Goal: Transaction & Acquisition: Purchase product/service

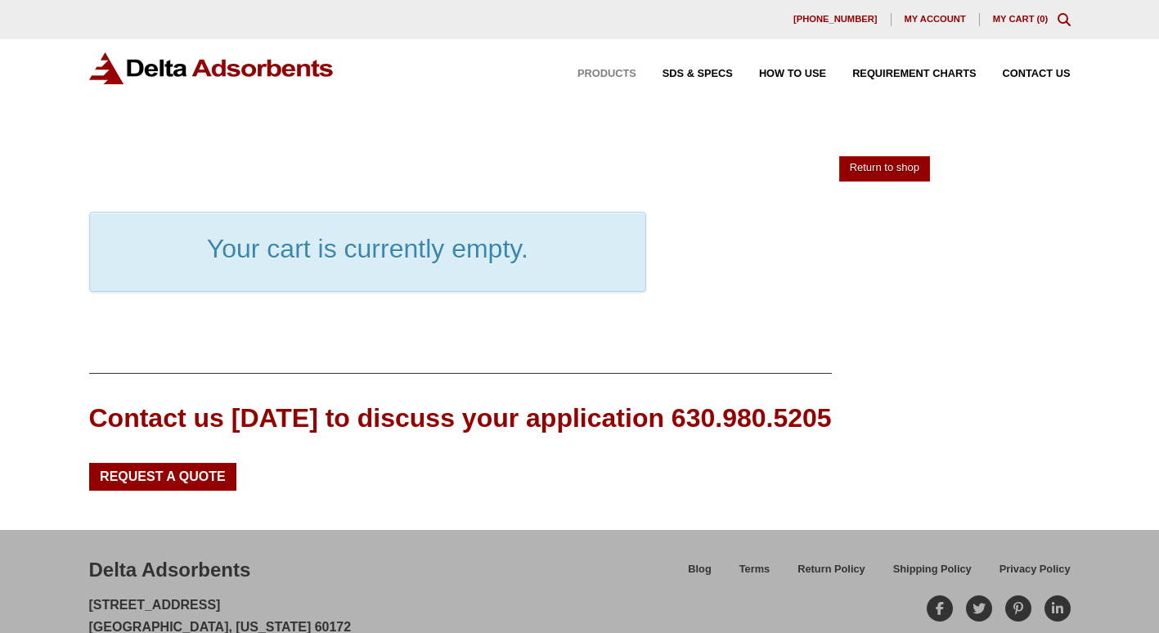
click at [610, 72] on span "Products" at bounding box center [606, 74] width 59 height 11
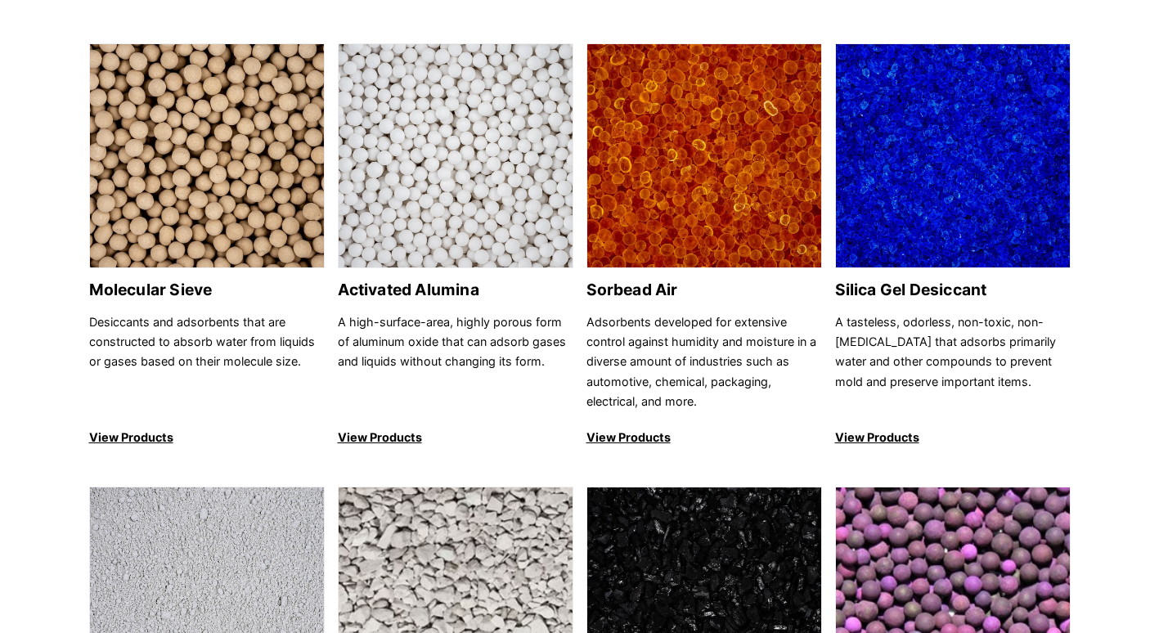
scroll to position [409, 0]
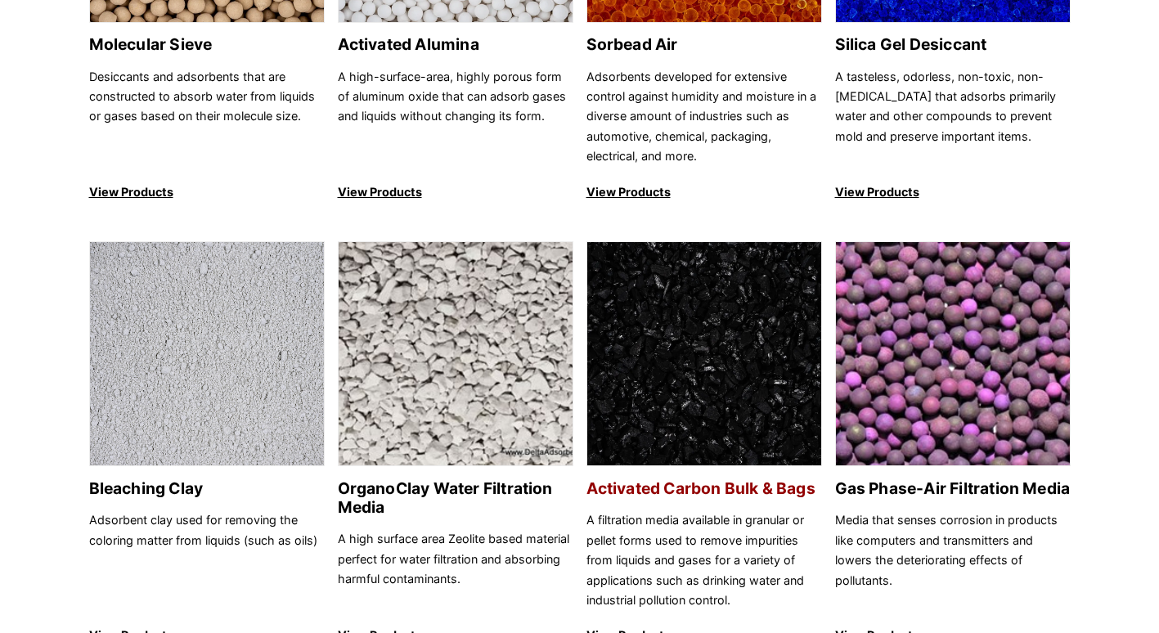
click at [715, 484] on h2 "Activated Carbon Bulk & Bags" at bounding box center [704, 488] width 236 height 19
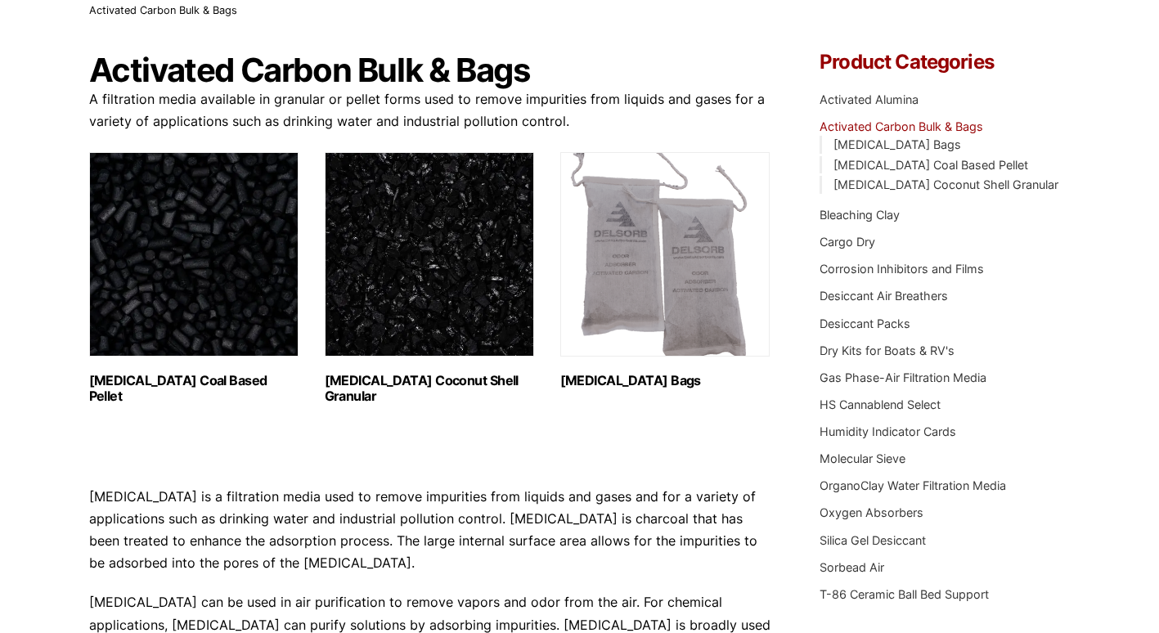
scroll to position [164, 0]
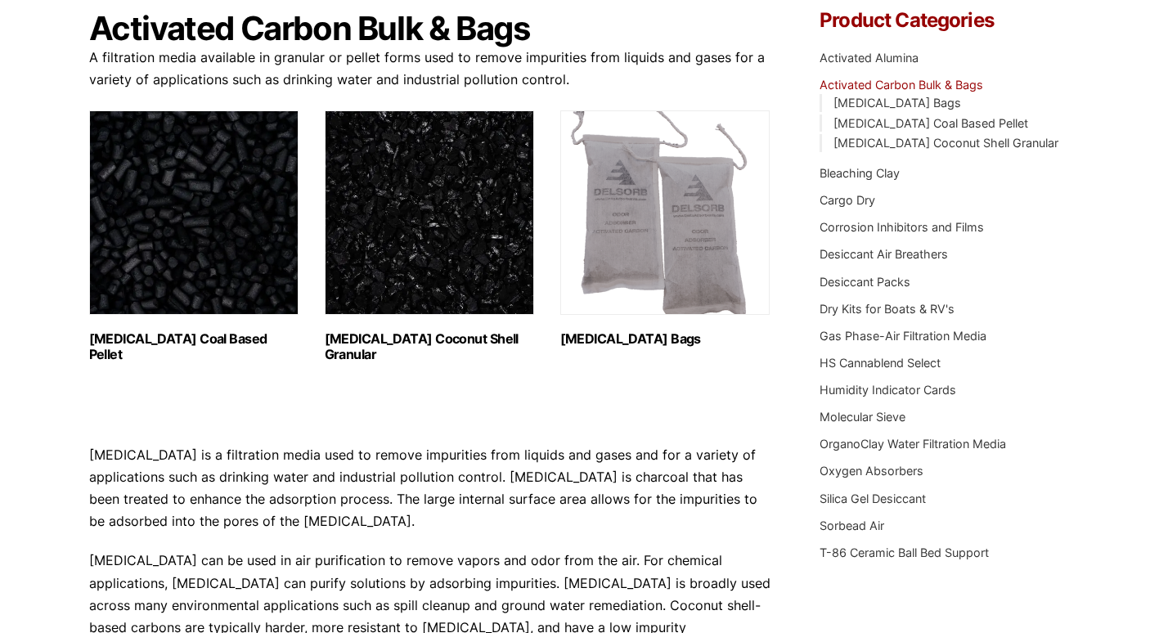
click at [154, 338] on h2 "Activated Carbon Coal Based Pellet (1)" at bounding box center [193, 346] width 209 height 31
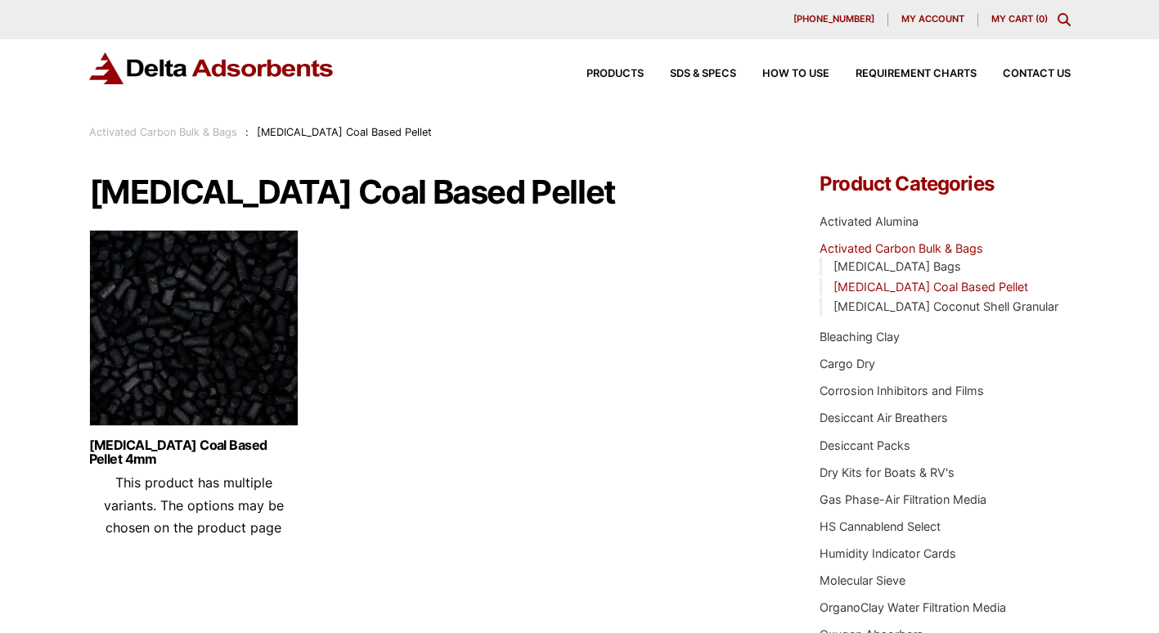
click at [182, 133] on link "Activated Carbon Bulk & Bags" at bounding box center [163, 132] width 148 height 12
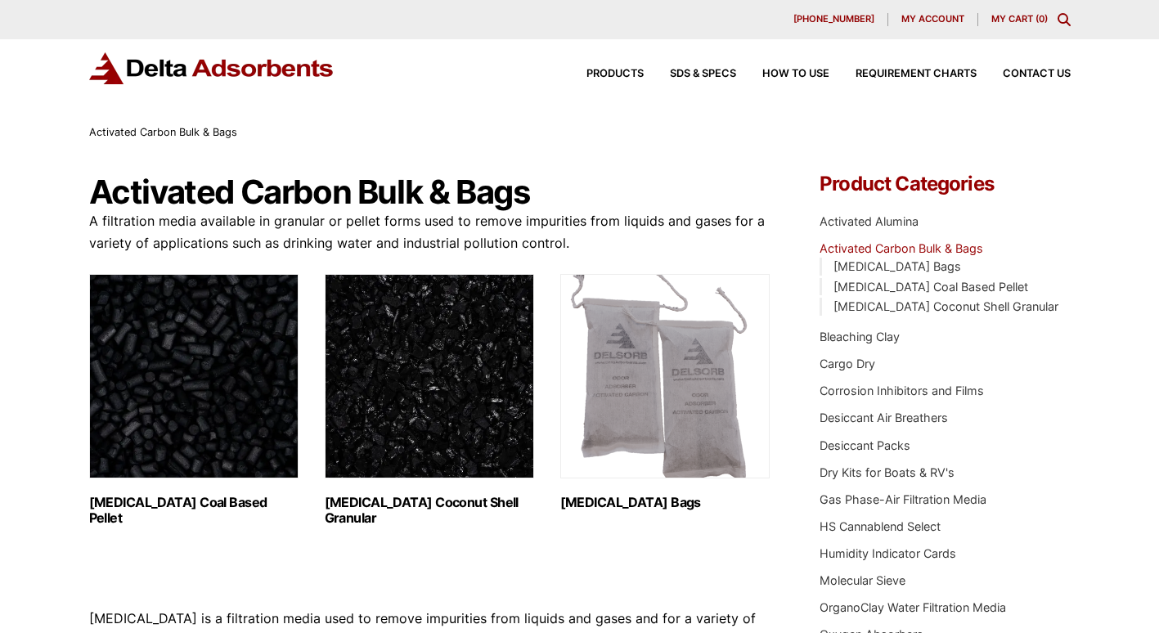
click at [381, 501] on h2 "[MEDICAL_DATA] Coconut Shell Granular (3)" at bounding box center [429, 510] width 209 height 31
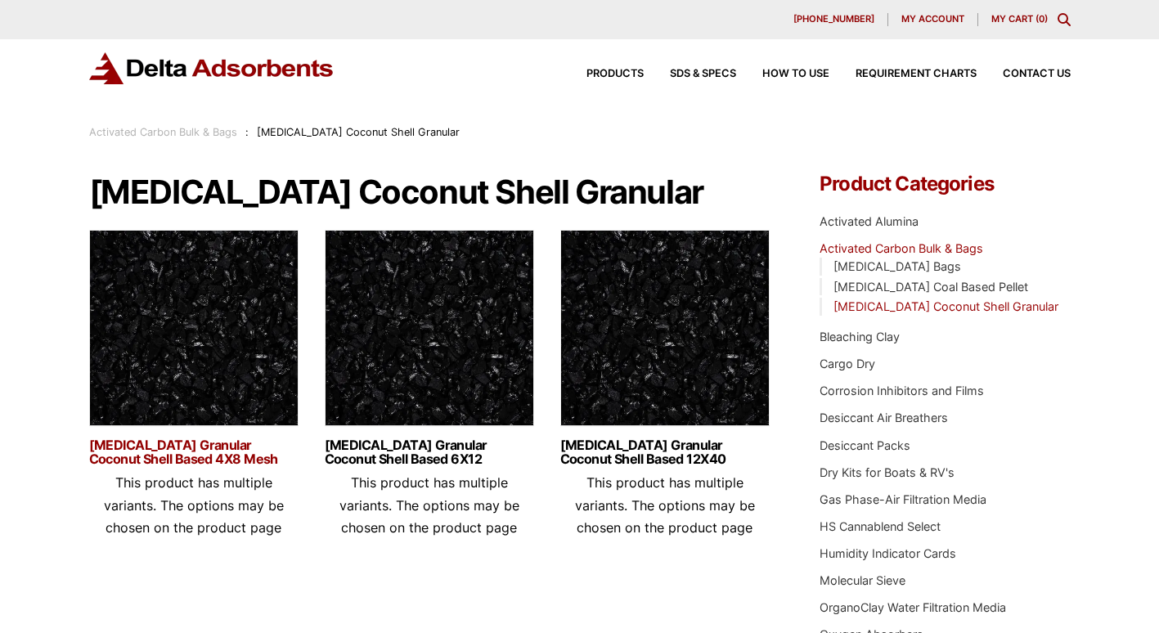
click at [227, 449] on link "Activated Carbon Granular Coconut Shell Based 4X8 Mesh" at bounding box center [193, 452] width 209 height 28
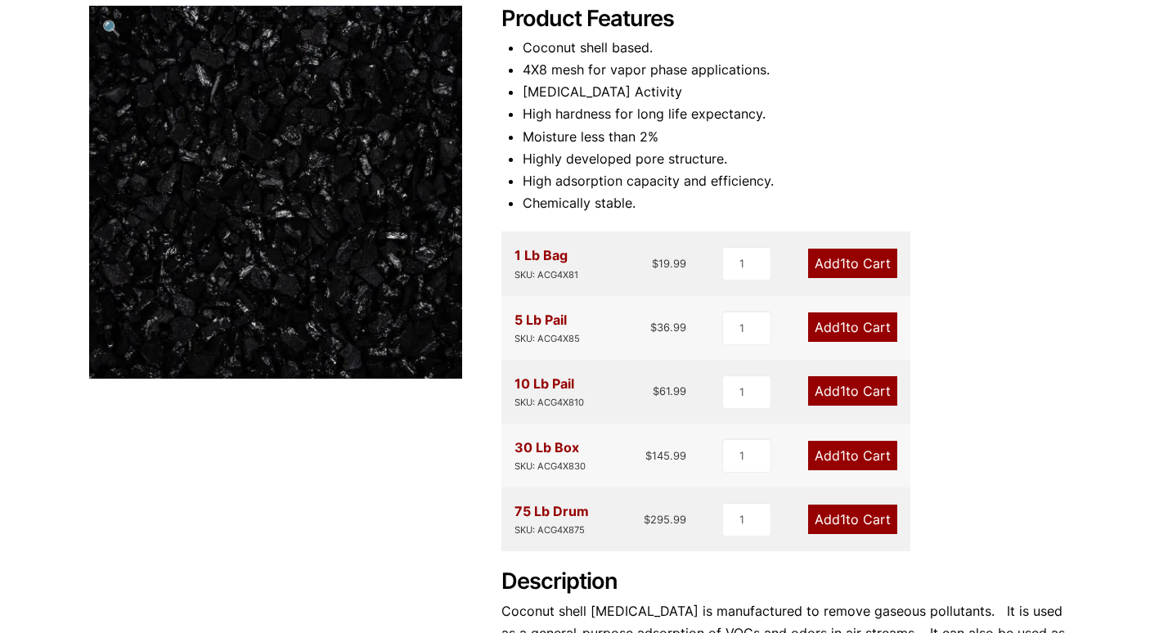
scroll to position [82, 0]
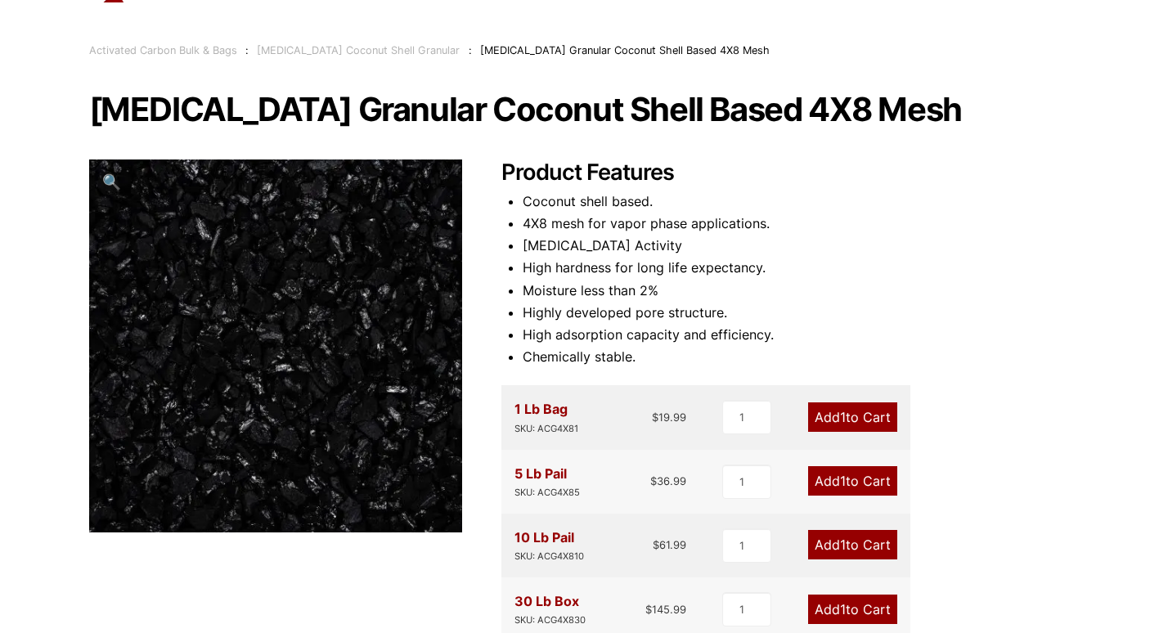
click at [169, 50] on link "Activated Carbon Bulk & Bags" at bounding box center [163, 50] width 148 height 12
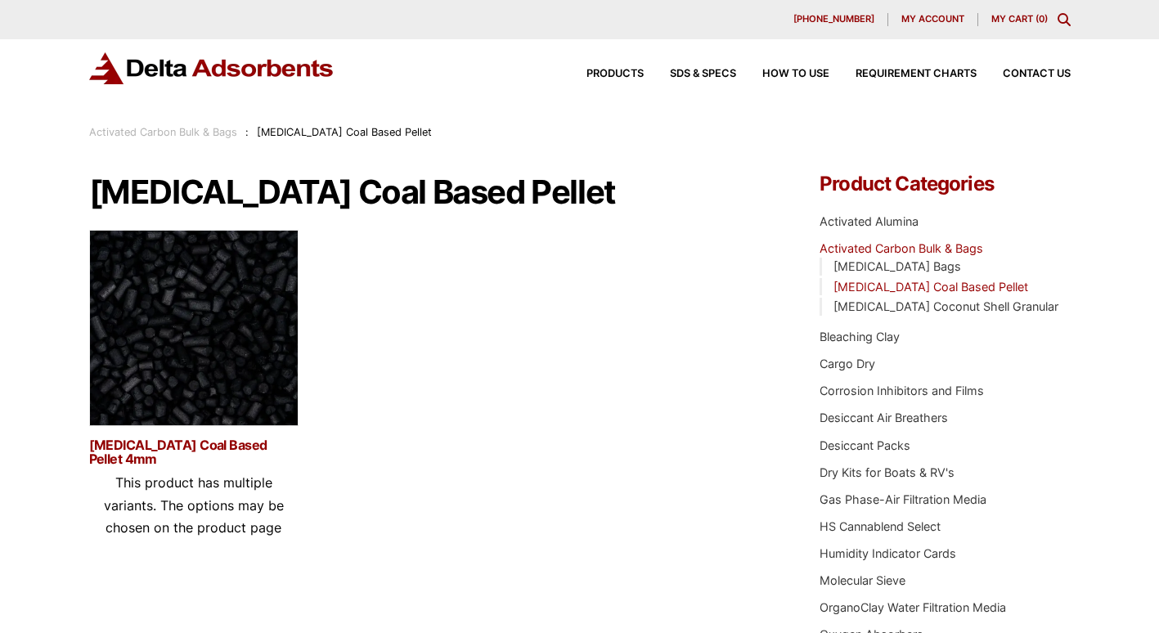
click at [211, 444] on link "Activated Carbon Coal Based Pellet 4mm" at bounding box center [193, 452] width 209 height 28
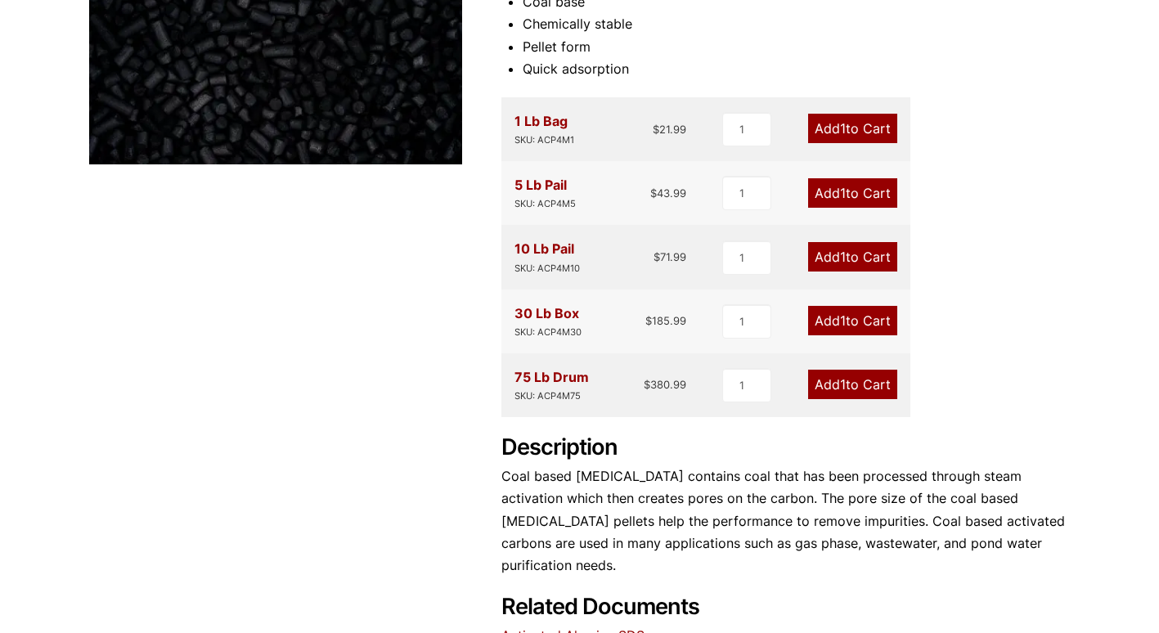
scroll to position [244, 0]
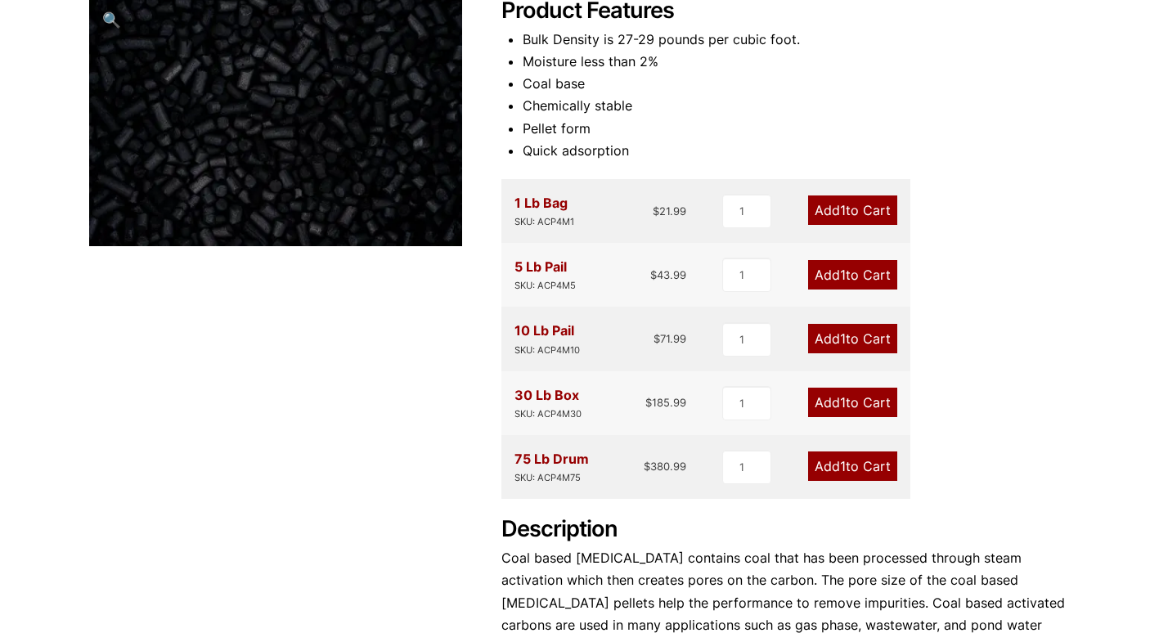
click at [842, 464] on span "1" at bounding box center [843, 466] width 6 height 16
click at [762, 464] on input "2" at bounding box center [746, 467] width 49 height 34
type input "3"
click at [762, 464] on input "3" at bounding box center [745, 467] width 49 height 34
click at [861, 469] on link "Add 3 to Cart" at bounding box center [852, 465] width 92 height 29
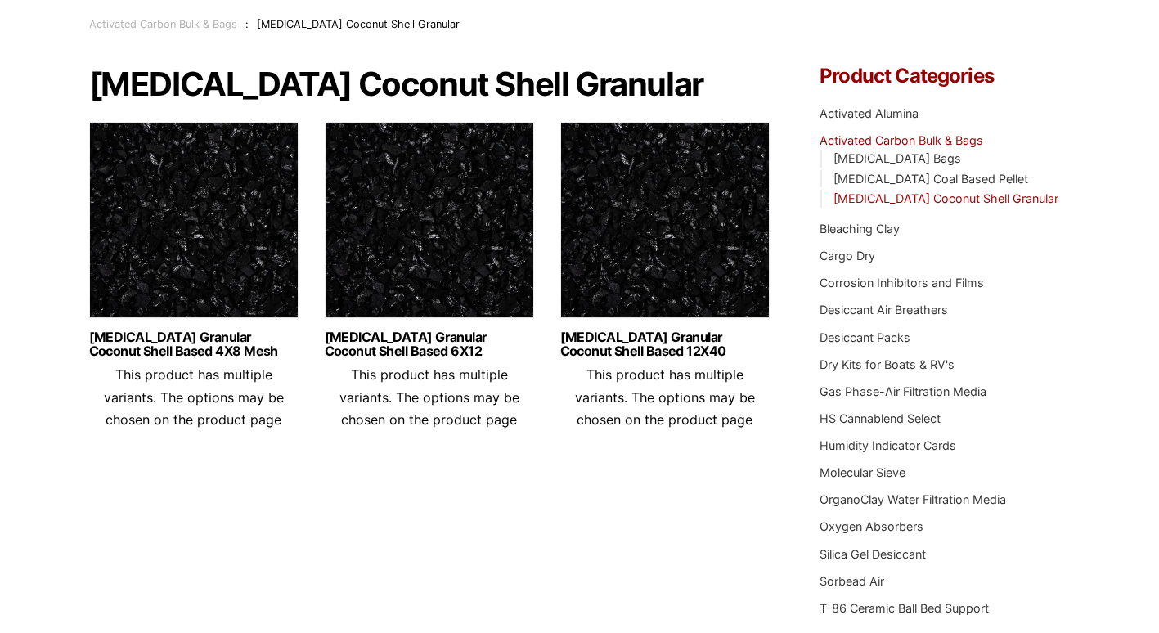
scroll to position [164, 0]
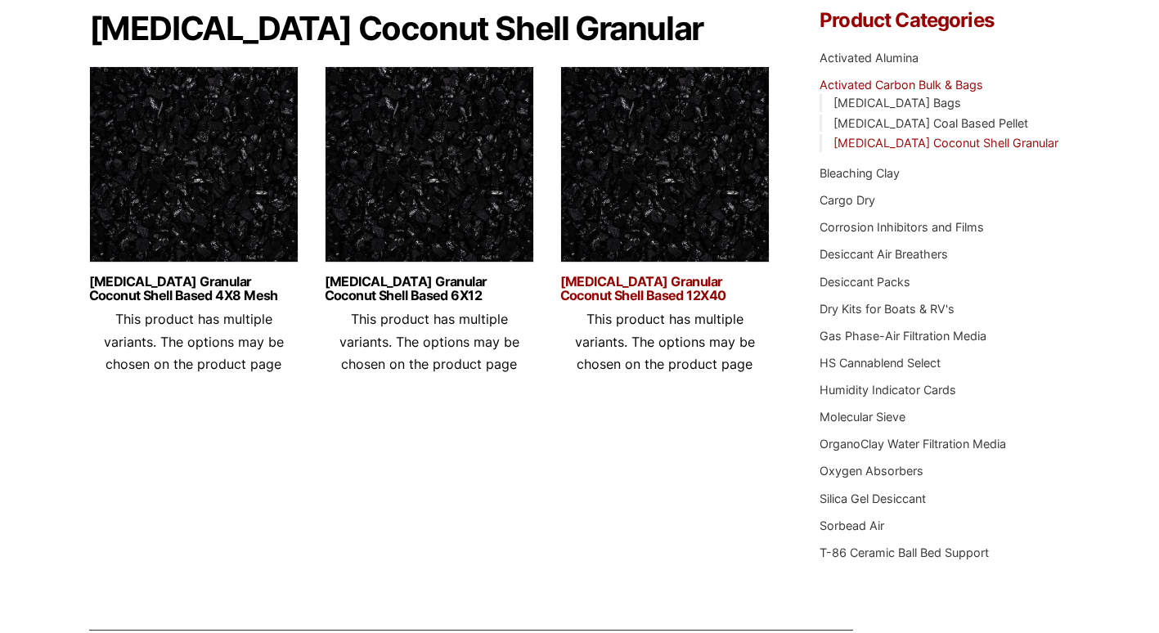
drag, startPoint x: 667, startPoint y: 323, endPoint x: 626, endPoint y: 299, distance: 47.3
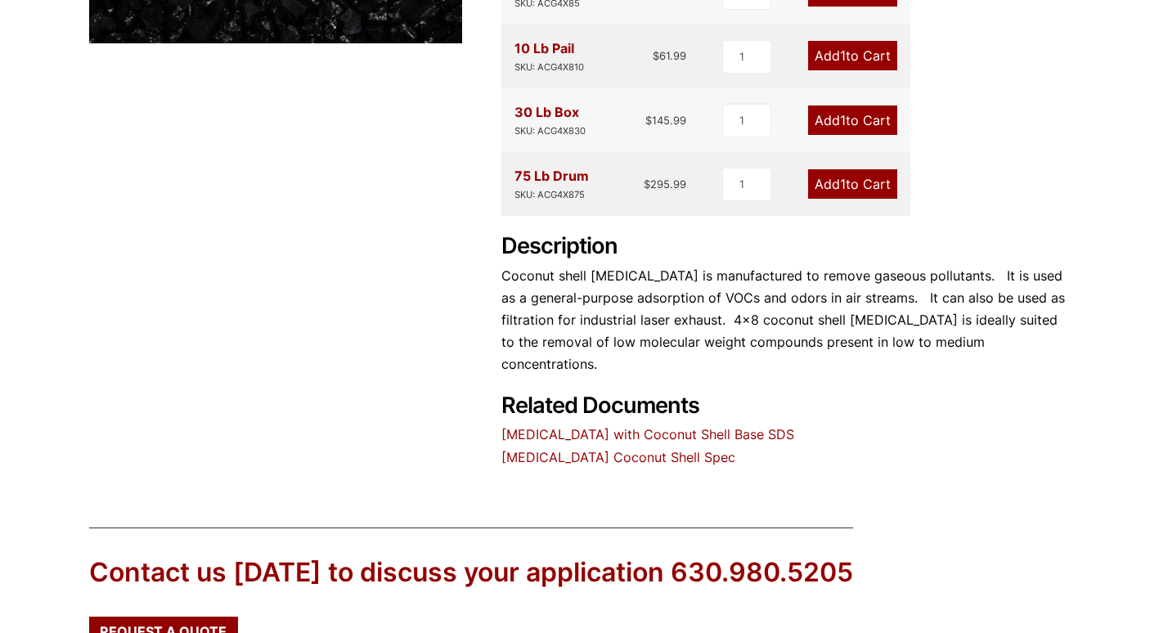
scroll to position [573, 0]
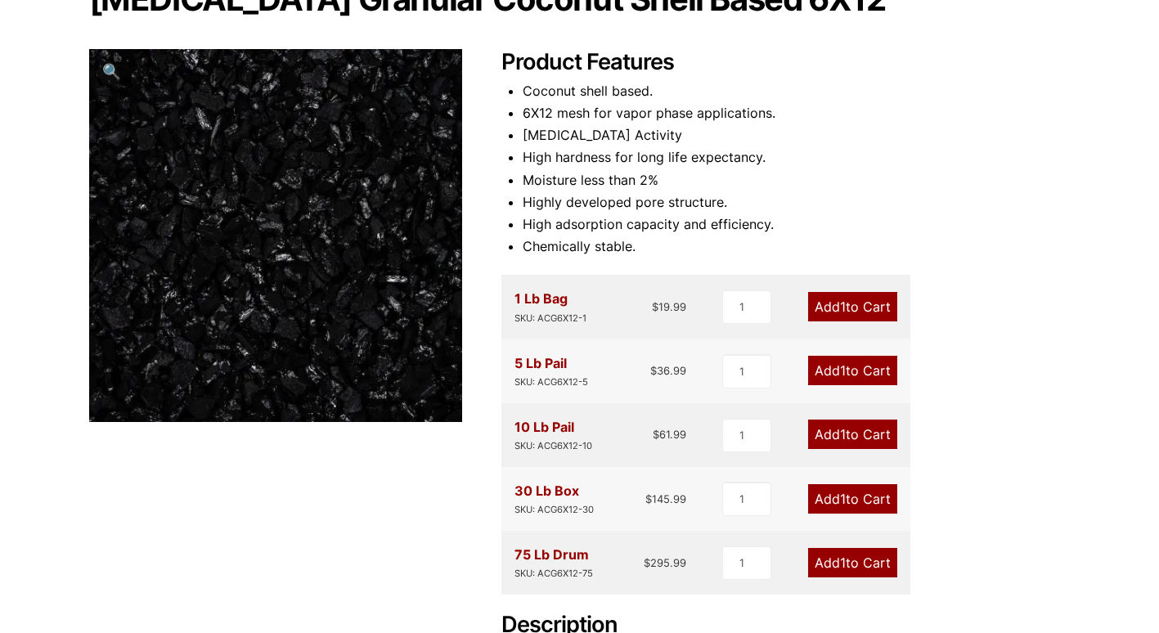
scroll to position [164, 0]
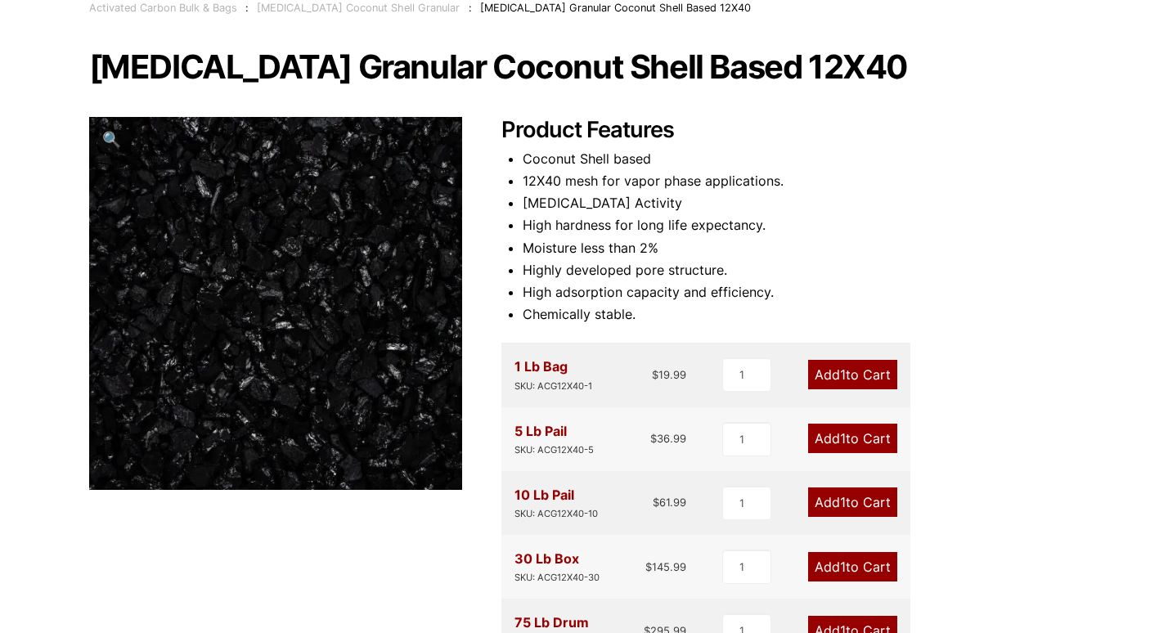
scroll to position [82, 0]
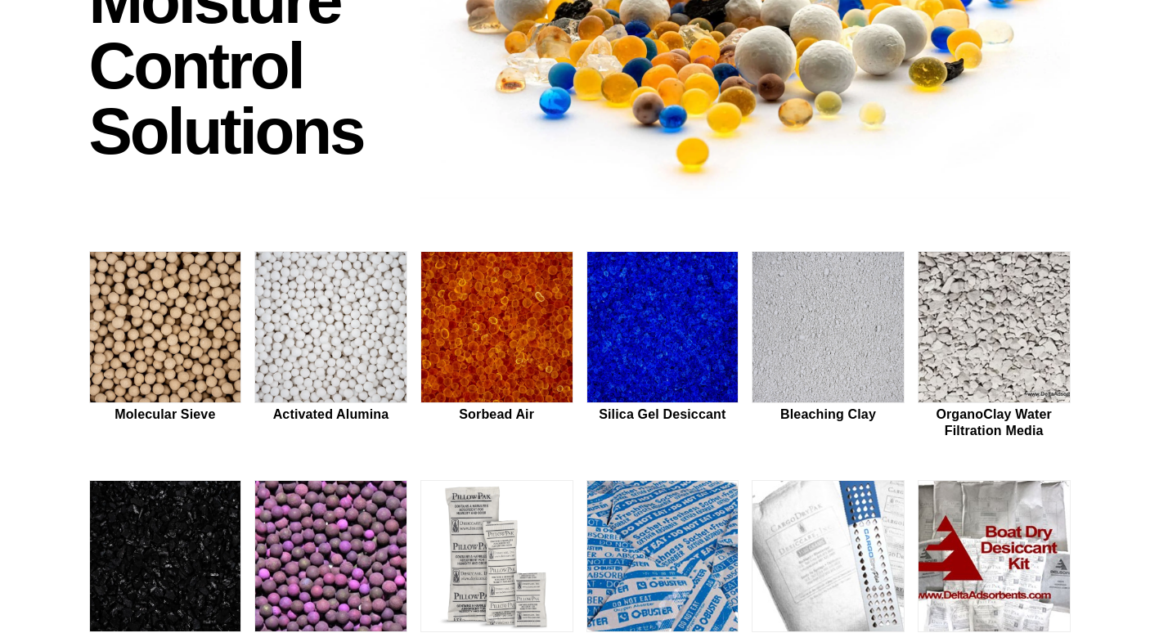
scroll to position [245, 0]
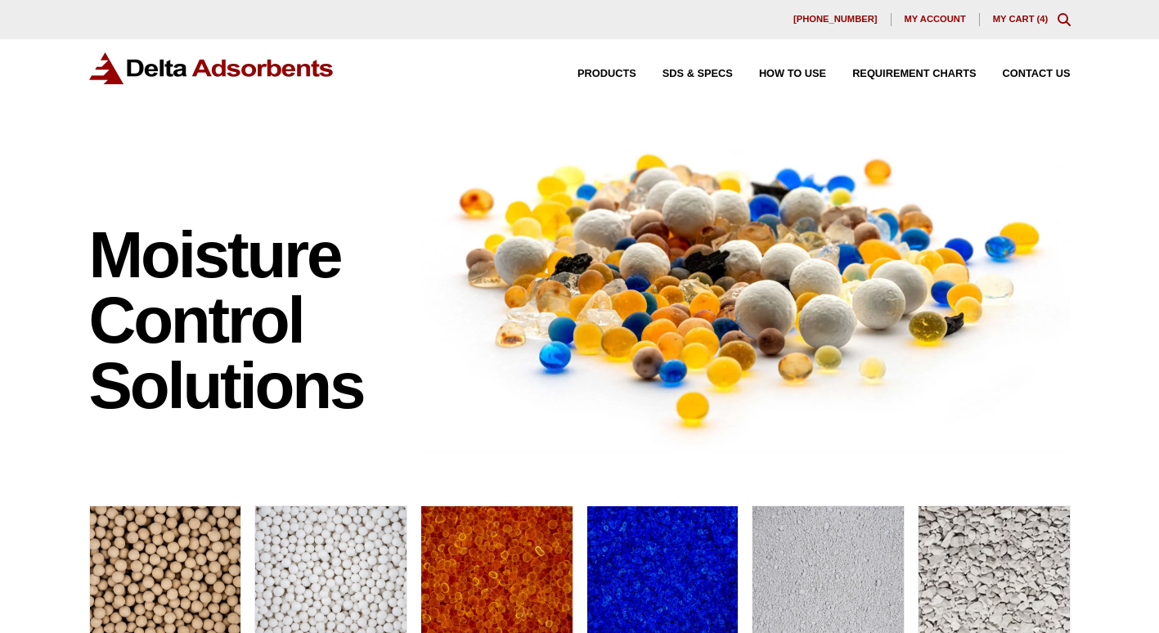
click at [1014, 16] on link "My Cart ( 4 )" at bounding box center [1021, 19] width 56 height 10
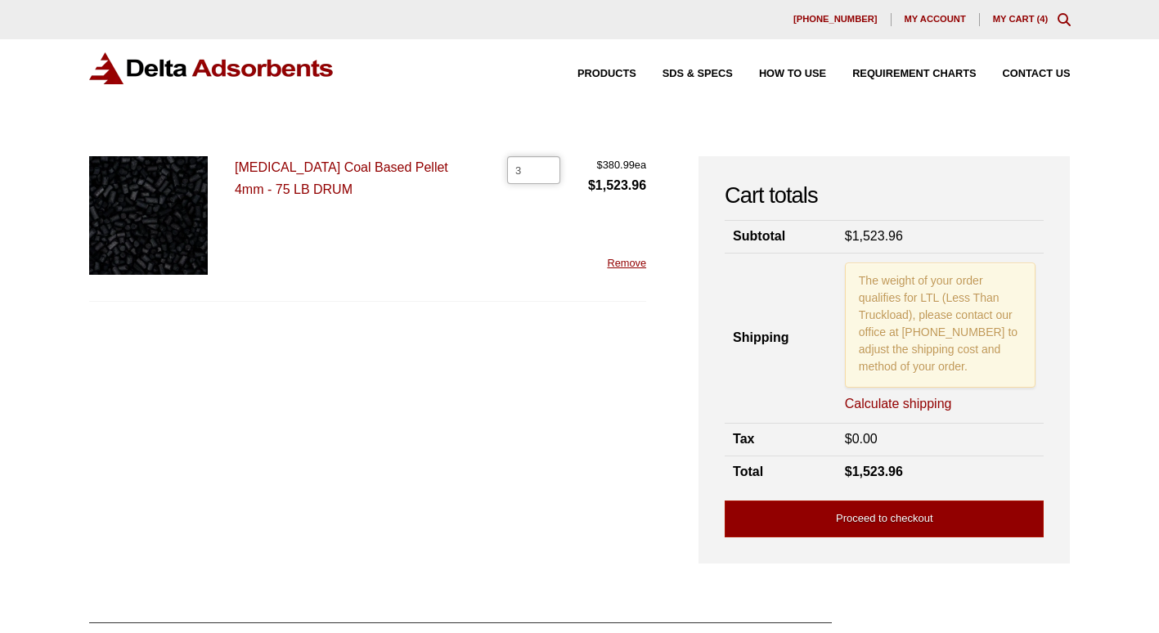
type input "3"
click at [549, 171] on input "3" at bounding box center [533, 170] width 53 height 28
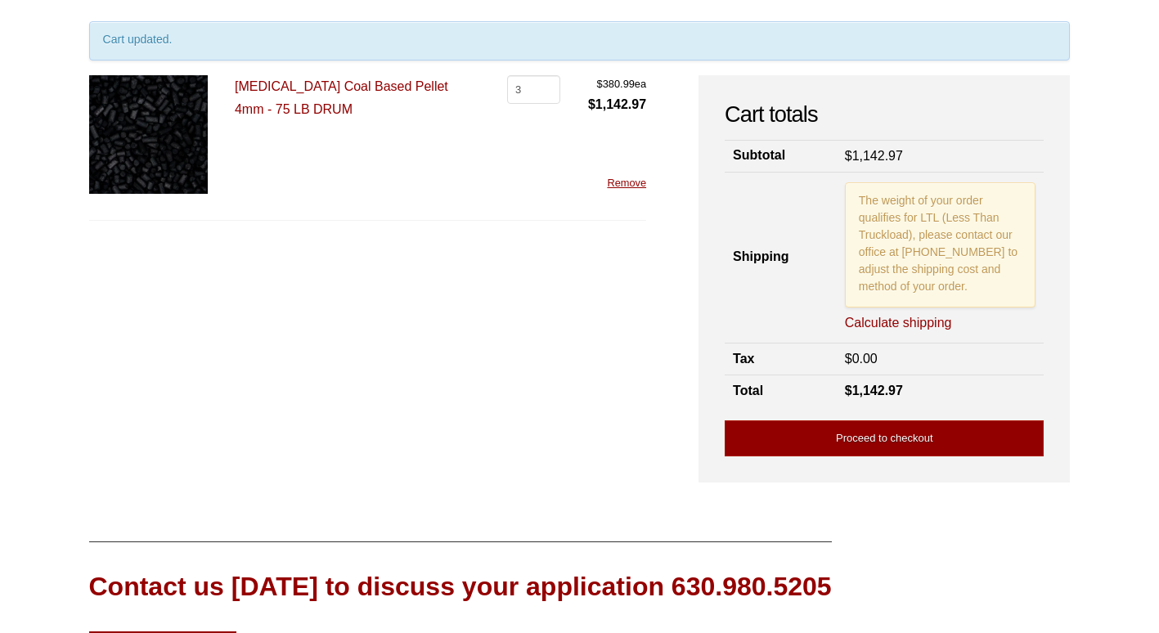
scroll to position [164, 0]
